Goal: Task Accomplishment & Management: Manage account settings

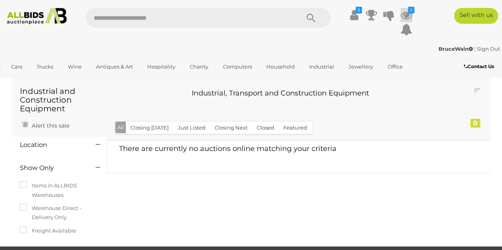
click at [406, 15] on icon at bounding box center [406, 15] width 12 height 14
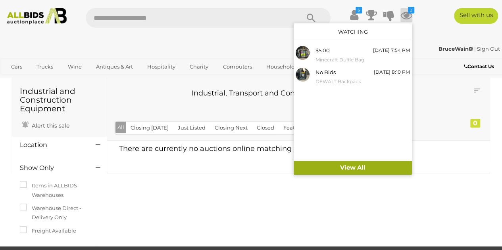
click at [353, 167] on link "View All" at bounding box center [352, 168] width 118 height 14
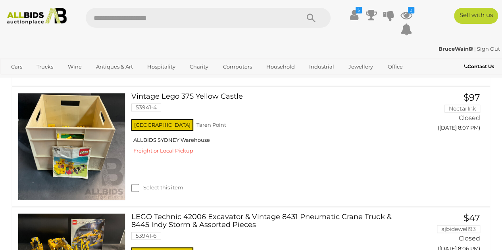
scroll to position [516, 0]
